Goal: Task Accomplishment & Management: Manage account settings

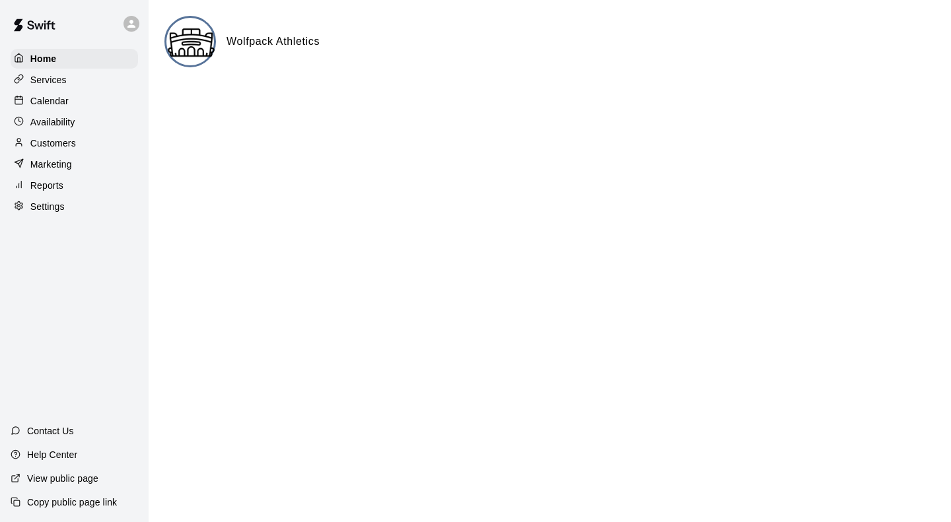
drag, startPoint x: 0, startPoint y: 0, endPoint x: 399, endPoint y: 42, distance: 401.0
click at [399, 42] on div "Wolfpack Athletics" at bounding box center [549, 41] width 770 height 51
click at [129, 20] on icon at bounding box center [131, 24] width 12 height 12
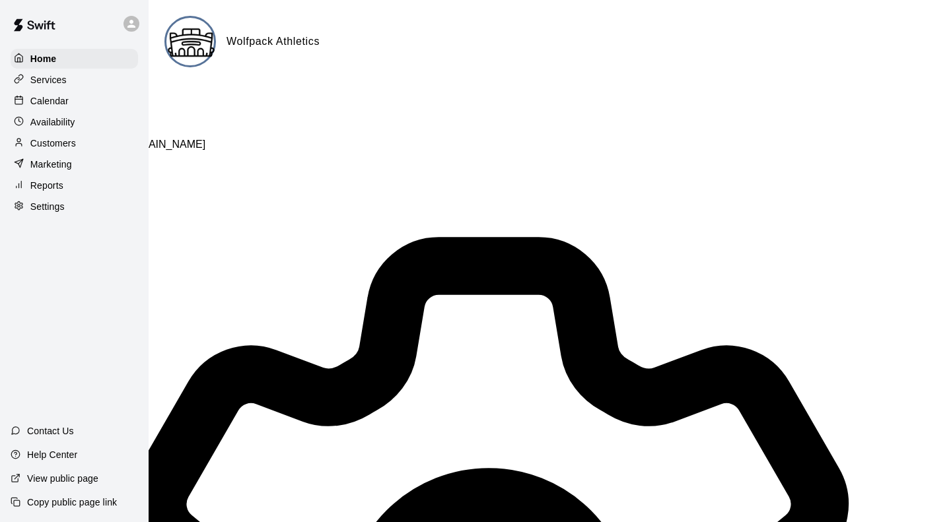
click at [28, 116] on div at bounding box center [475, 116] width 951 height 0
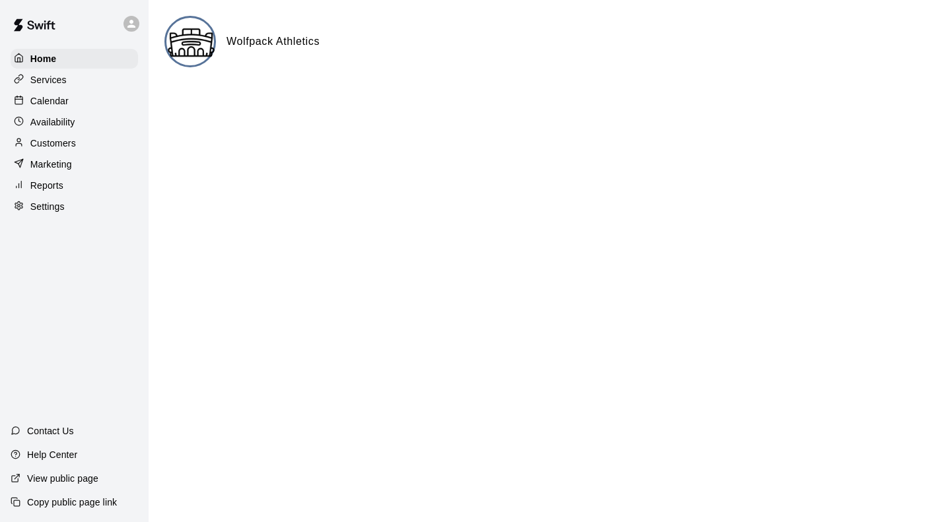
click at [57, 80] on p "Services" at bounding box center [48, 79] width 36 height 13
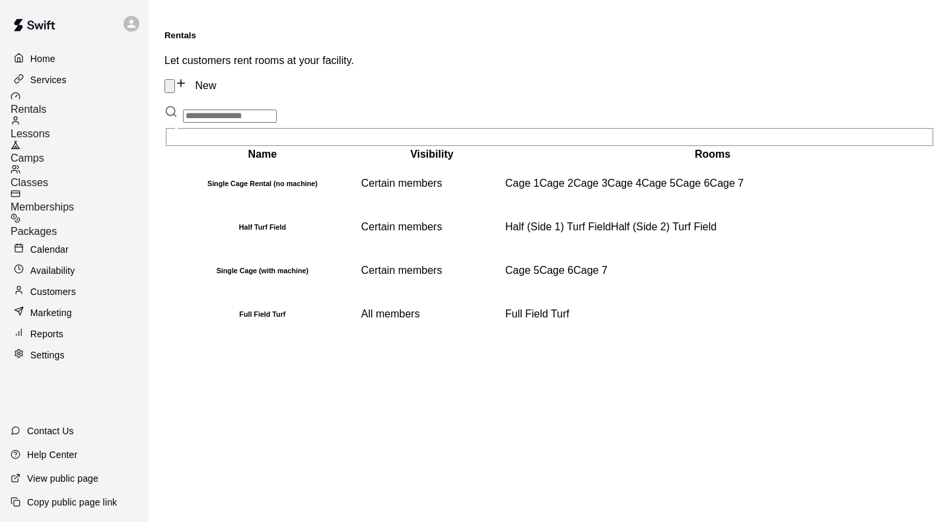
click at [38, 349] on p "Settings" at bounding box center [47, 355] width 34 height 13
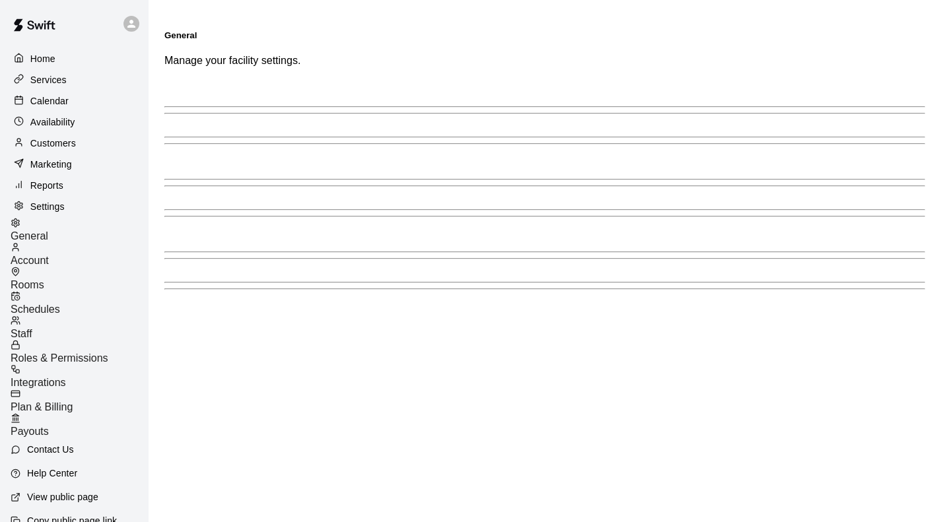
select select "**"
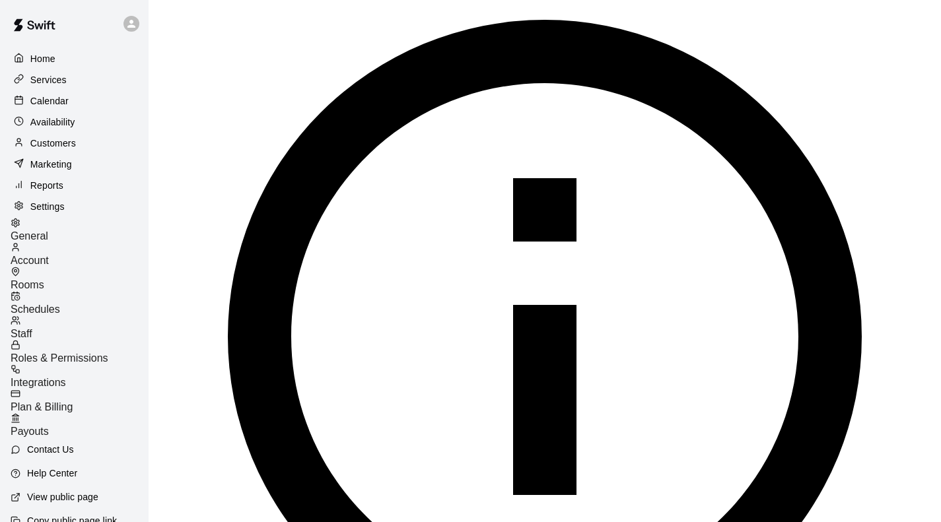
scroll to position [1056, 0]
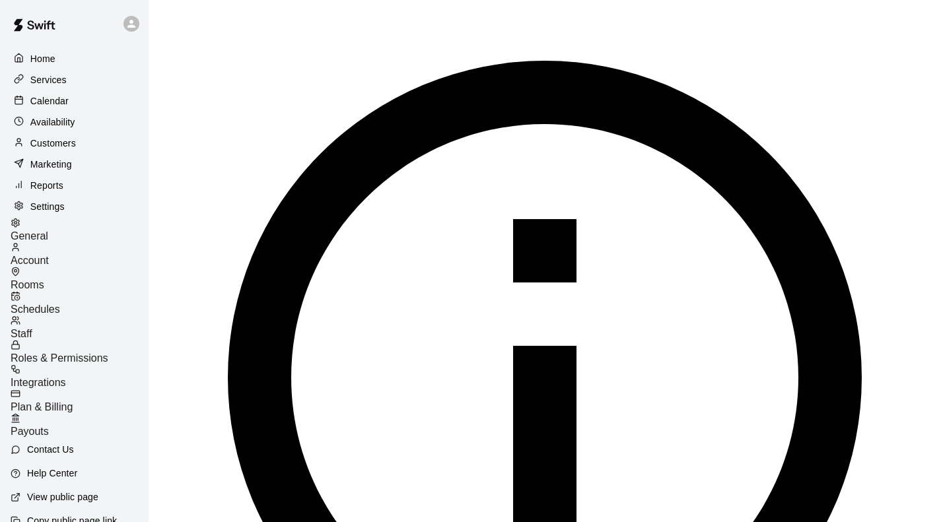
click at [59, 59] on div "Home" at bounding box center [74, 59] width 127 height 20
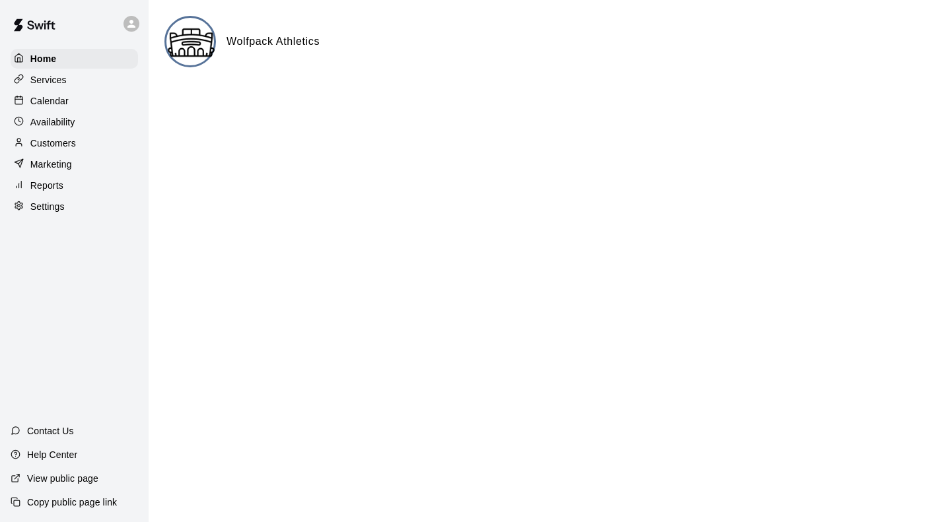
click at [198, 35] on img at bounding box center [191, 43] width 50 height 50
click at [228, 38] on h6 "Wolfpack Athletics" at bounding box center [272, 41] width 93 height 17
